Goal: Information Seeking & Learning: Learn about a topic

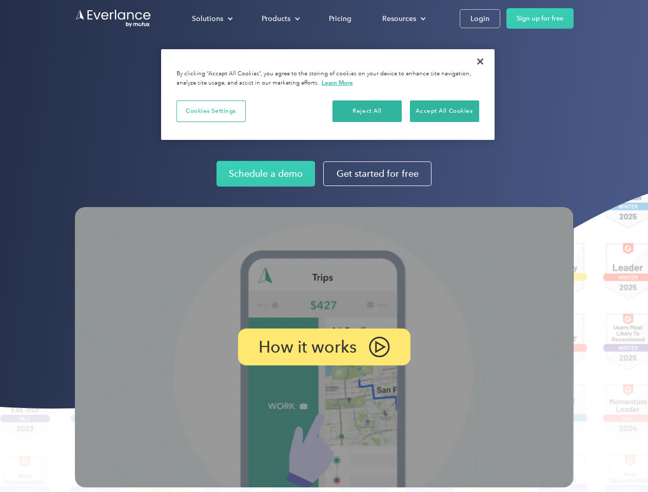
click at [324, 246] on img at bounding box center [324, 347] width 499 height 281
click at [212, 18] on div "Solutions" at bounding box center [207, 18] width 31 height 13
click at [280, 18] on div "Products" at bounding box center [276, 18] width 29 height 13
click at [403, 18] on div "Resources" at bounding box center [399, 18] width 34 height 13
click at [324, 347] on p "How it works" at bounding box center [308, 347] width 98 height 12
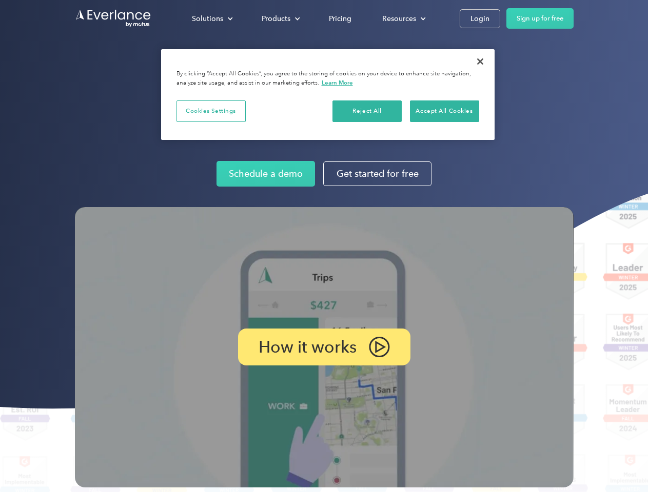
click at [211, 111] on button "Cookies Settings" at bounding box center [210, 112] width 69 height 22
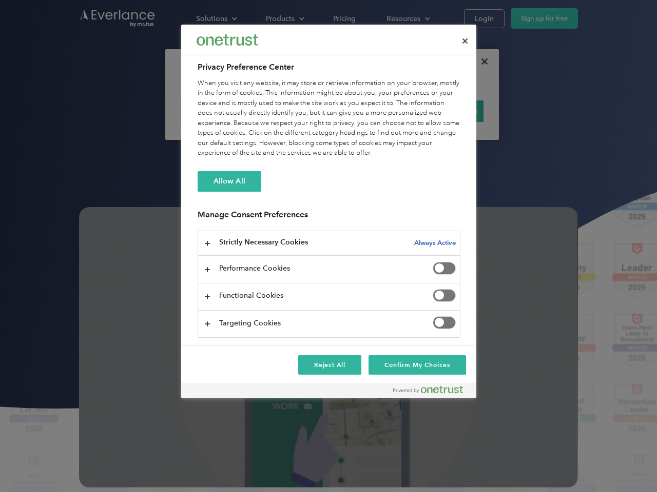
click at [367, 111] on div "When you visit any website, it may store or retrieve information on your browse…" at bounding box center [328, 118] width 263 height 80
click at [444, 111] on div "When you visit any website, it may store or retrieve information on your browse…" at bounding box center [328, 118] width 263 height 80
click at [480, 62] on div at bounding box center [328, 246] width 657 height 492
